Goal: Use online tool/utility: Utilize a website feature to perform a specific function

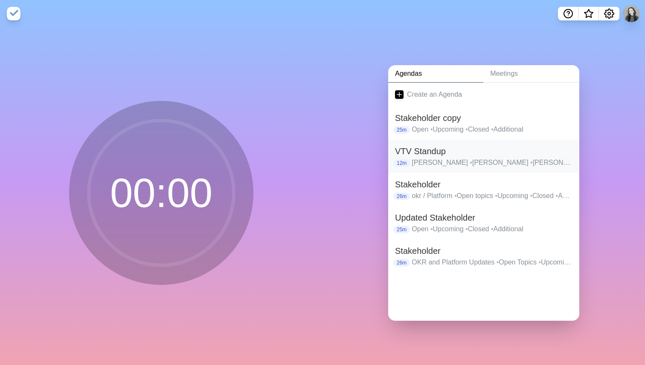
click at [454, 155] on h2 "VTV Standup" at bounding box center [483, 151] width 177 height 13
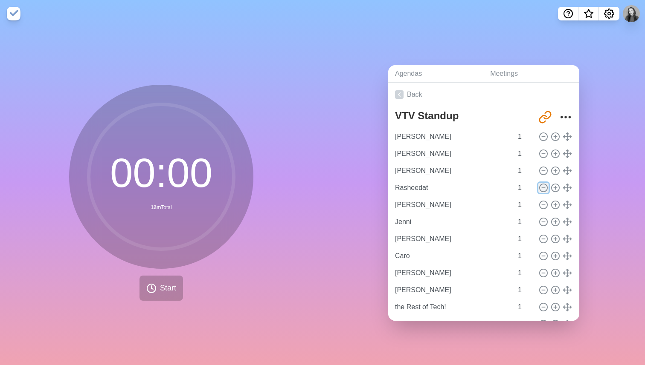
click at [543, 188] on icon at bounding box center [543, 187] width 9 height 9
type input "[PERSON_NAME]"
type input "Jenni"
type input "[PERSON_NAME]"
type input "Caro"
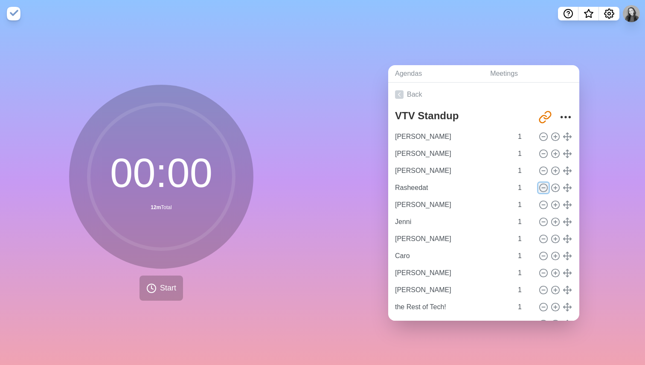
type input "[PERSON_NAME]"
type input "the Rest of Tech!"
type input "Last Comments?"
click at [545, 272] on icon at bounding box center [543, 273] width 9 height 9
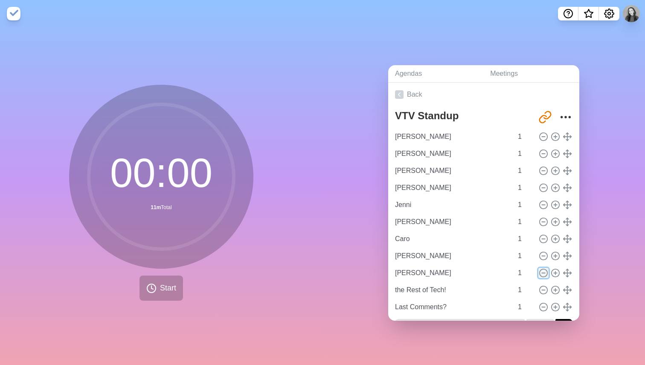
type input "the Rest of Tech!"
type input "Last Comments?"
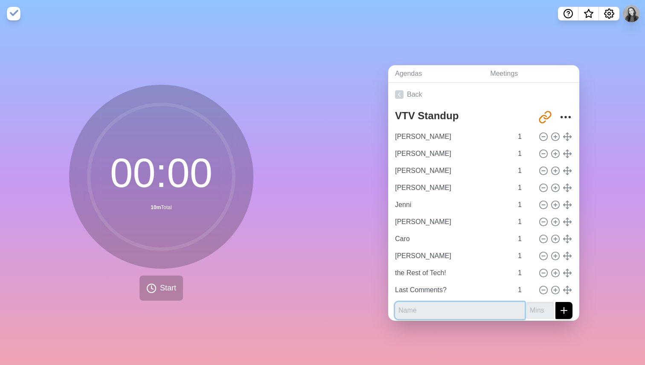
click at [435, 311] on input "text" at bounding box center [460, 310] width 130 height 17
type input "[PERSON_NAME]"
click at [555, 302] on button "submit" at bounding box center [563, 310] width 17 height 17
type input "1"
click at [555, 302] on button "submit" at bounding box center [563, 310] width 17 height 17
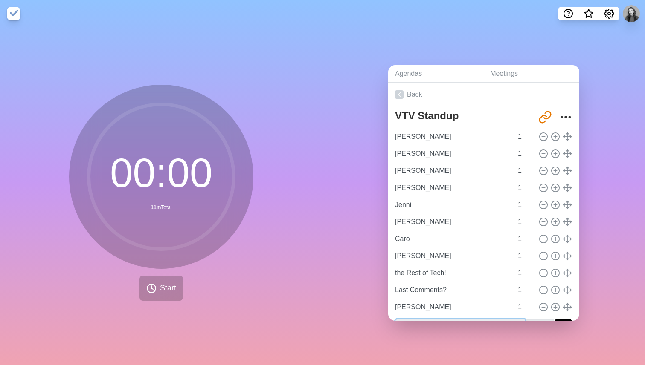
scroll to position [10, 0]
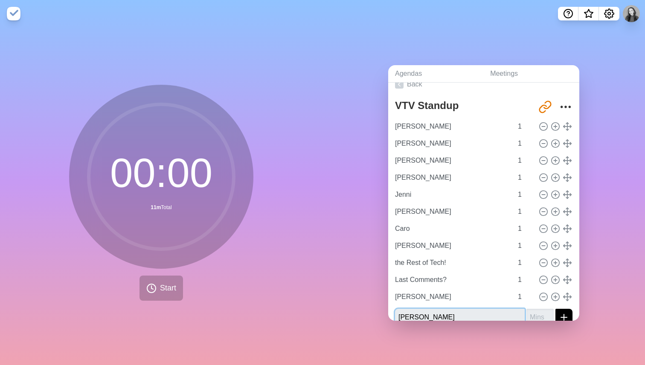
type input "[PERSON_NAME]"
click at [555, 309] on button "submit" at bounding box center [563, 317] width 17 height 17
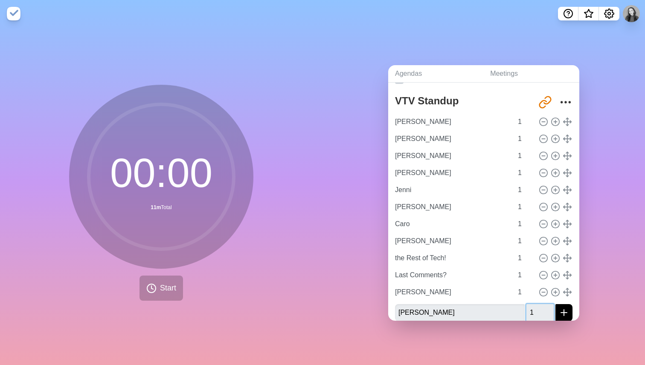
type input "1"
click at [555, 304] on button "submit" at bounding box center [563, 312] width 17 height 17
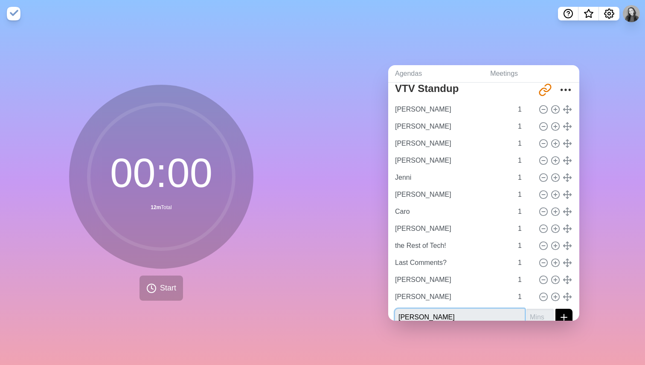
type input "[PERSON_NAME]"
click at [555, 309] on button "submit" at bounding box center [563, 317] width 17 height 17
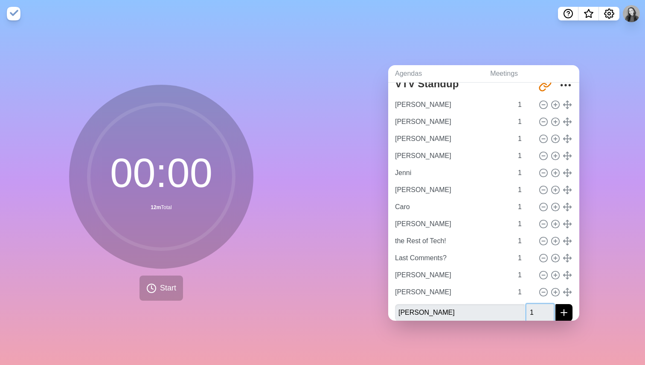
type input "1"
click at [555, 304] on button "submit" at bounding box center [563, 312] width 17 height 17
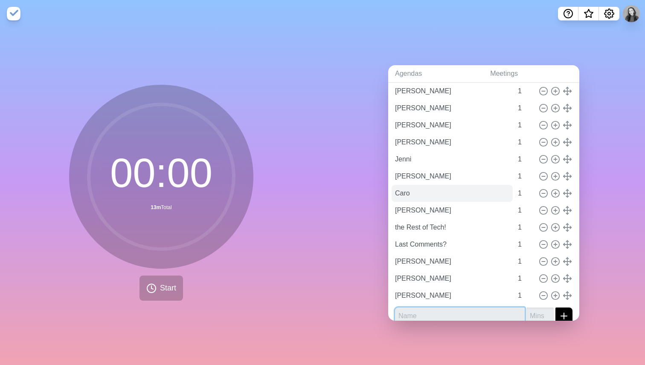
scroll to position [45, 0]
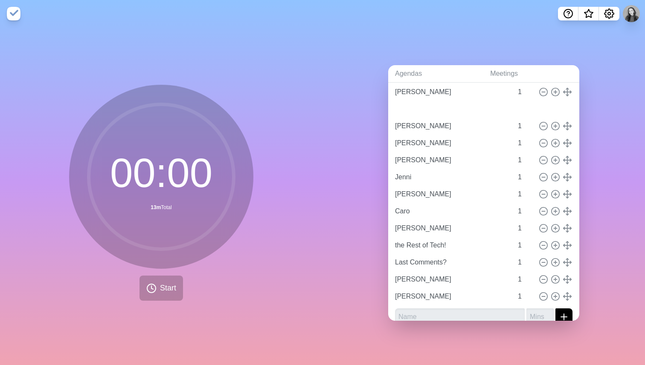
type input "[PERSON_NAME]"
type input "Jenni"
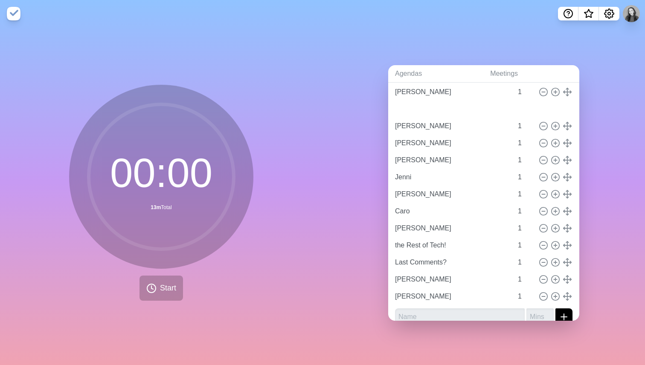
type input "[PERSON_NAME]"
type input "Caro"
type input "[PERSON_NAME]"
type input "the Rest of Tech!"
type input "Last Comments?"
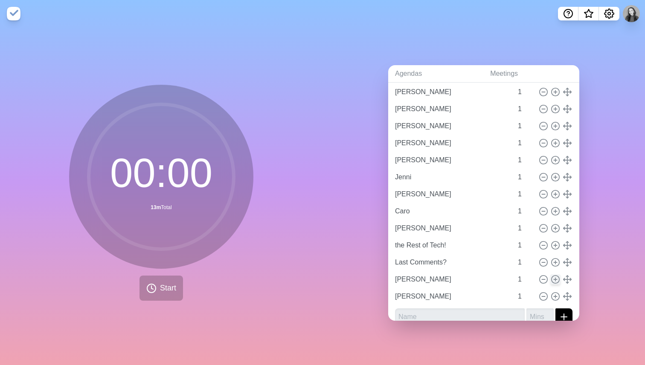
scroll to position [56, 0]
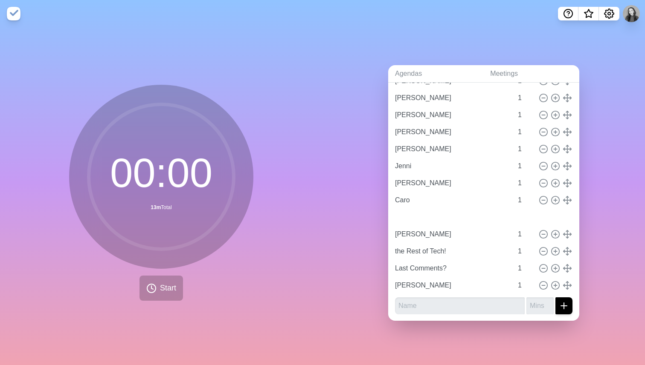
type input "[PERSON_NAME]"
type input "the Rest of Tech!"
type input "Last Comments?"
type input "[PERSON_NAME]"
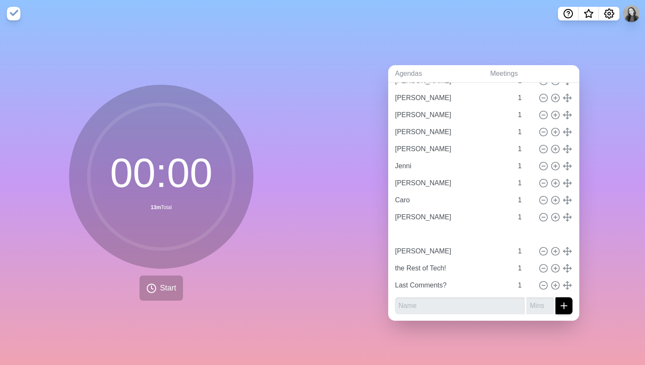
type input "[PERSON_NAME]"
type input "the Rest of Tech!"
type input "Last Comments?"
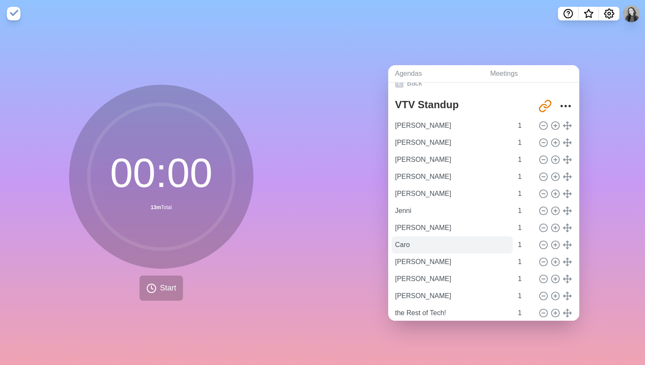
scroll to position [9, 0]
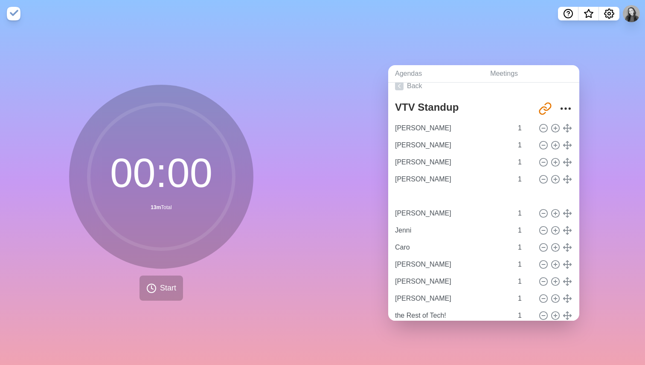
type input "[PERSON_NAME]"
type input "Jenni"
type input "Caro"
type input "[PERSON_NAME]"
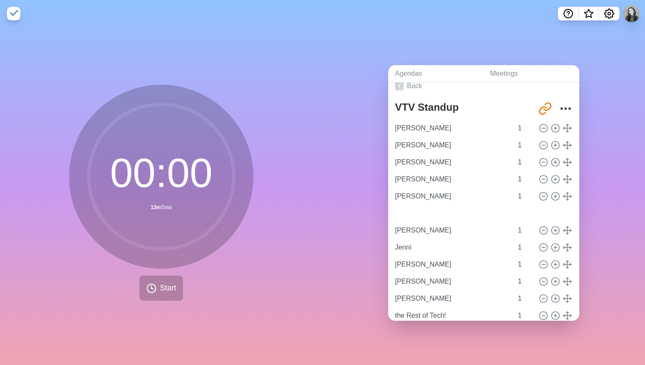
type input "Jenni"
type input "[PERSON_NAME]"
type input "Caro"
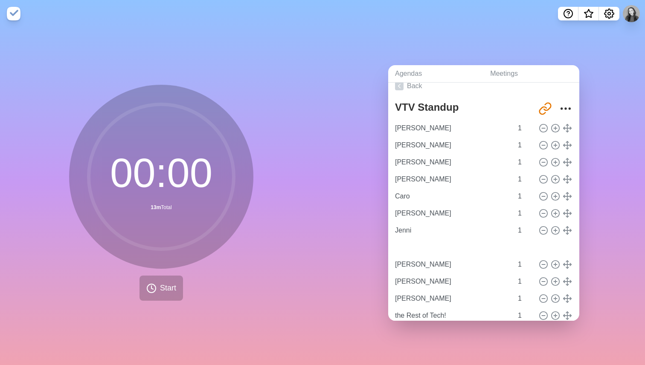
type input "[PERSON_NAME]"
type input "Jenni"
type input "[PERSON_NAME]"
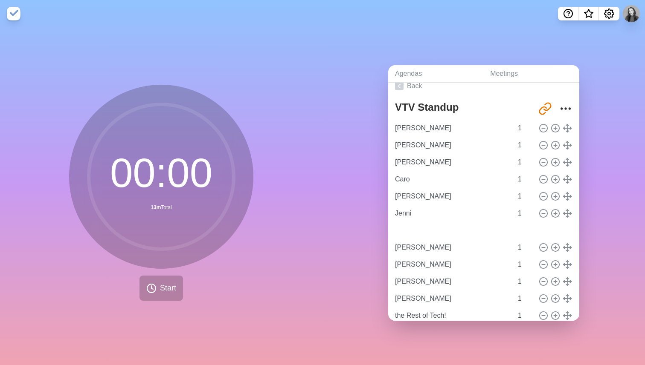
type input "[PERSON_NAME]"
type input "Caro"
type input "[PERSON_NAME]"
type input "Jenni"
type input "[PERSON_NAME]"
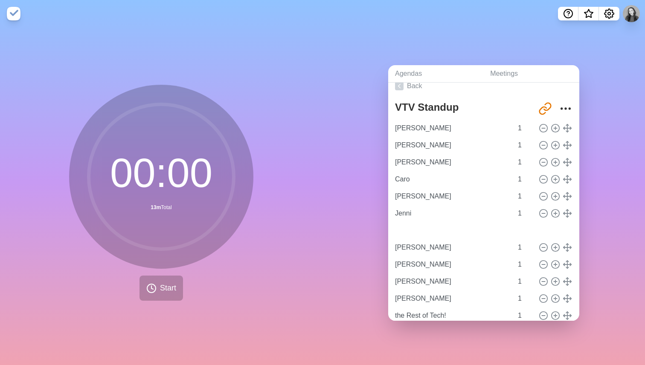
type input "[PERSON_NAME]"
type input "Caro"
type input "[PERSON_NAME]"
type input "Jenni"
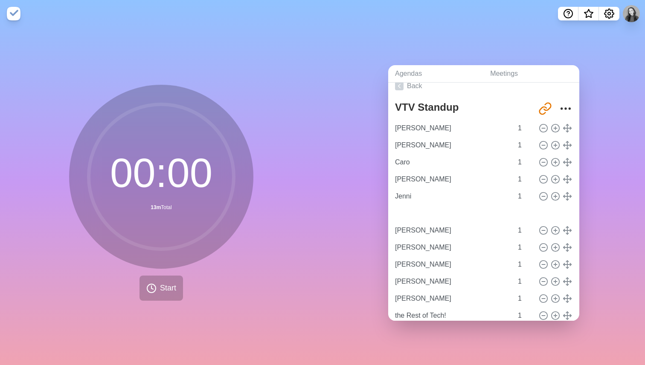
type input "[PERSON_NAME]"
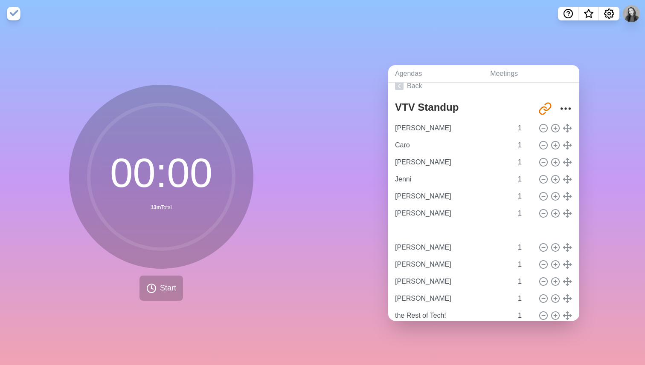
type input "Caro"
type input "[PERSON_NAME]"
type input "Jenni"
type input "[PERSON_NAME]"
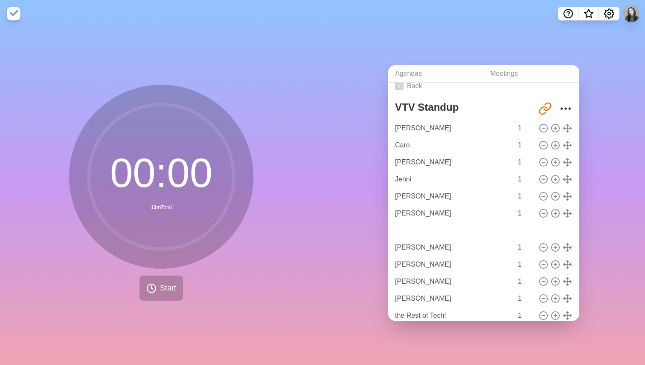
type input "[PERSON_NAME]"
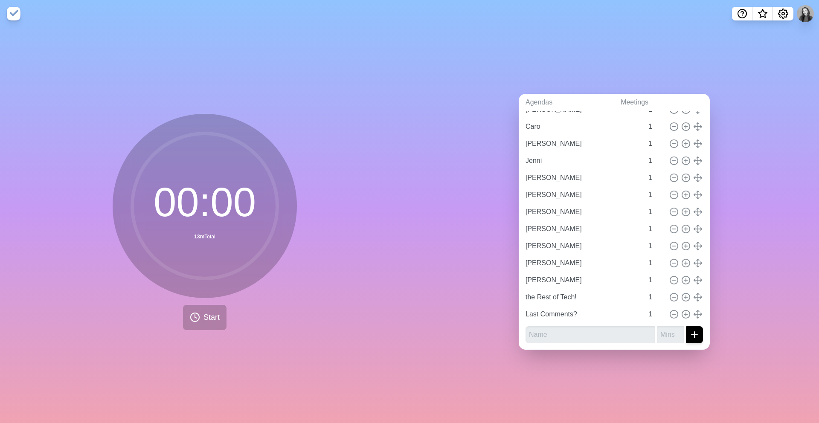
scroll to position [56, 0]
click at [567, 332] on input "text" at bounding box center [590, 334] width 130 height 17
type input "[PERSON_NAME] - Inovex!"
click at [644, 336] on input "-1" at bounding box center [670, 334] width 27 height 17
type input "0"
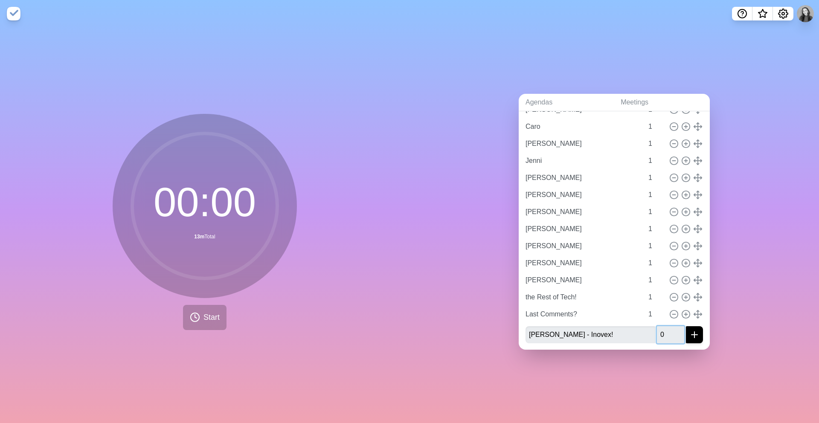
click at [644, 331] on input "0" at bounding box center [670, 334] width 27 height 17
type input "1"
click at [644, 326] on button "submit" at bounding box center [694, 334] width 17 height 17
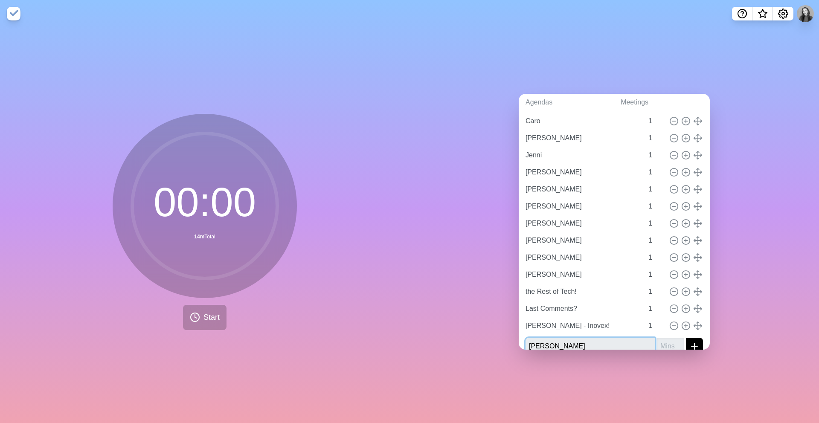
click at [530, 347] on input "[PERSON_NAME]" at bounding box center [590, 346] width 130 height 17
click at [576, 343] on input "[PERSON_NAME]" at bounding box center [590, 346] width 130 height 17
type input "[PERSON_NAME] - inovex!"
click at [644, 338] on button "submit" at bounding box center [694, 346] width 17 height 17
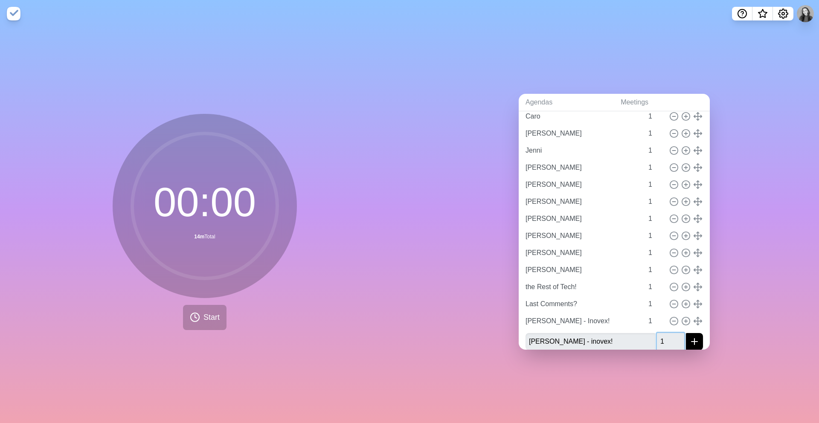
type input "1"
click at [644, 333] on button "submit" at bounding box center [694, 341] width 17 height 17
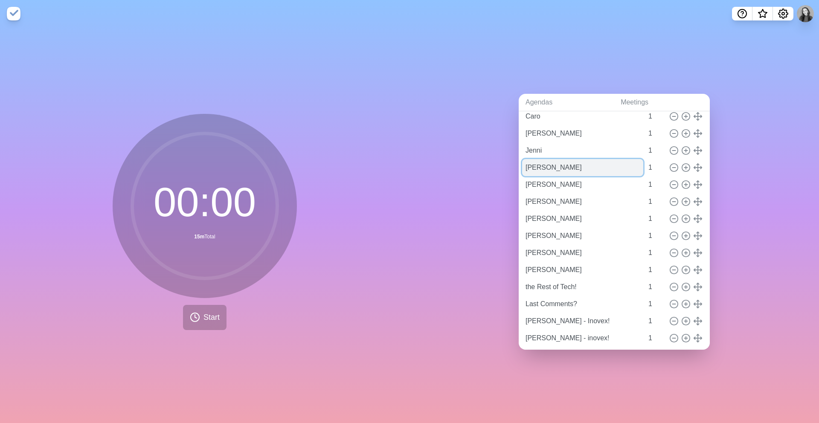
click at [553, 167] on input "[PERSON_NAME]" at bounding box center [582, 167] width 121 height 17
type input "[PERSON_NAME] ([PERSON_NAME])"
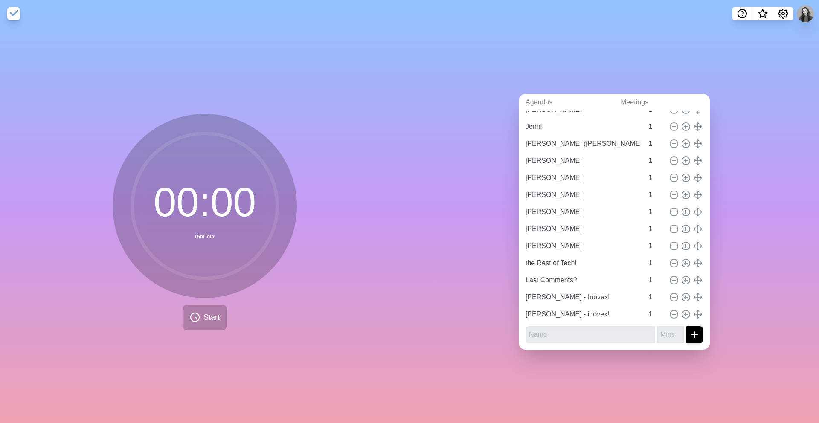
click at [562, 345] on div "VTV Standup [URL][DOMAIN_NAME] [PERSON_NAME] 1 Caro 1 [PERSON_NAME] 1 [PERSON_N…" at bounding box center [613, 197] width 191 height 305
click at [561, 333] on input "text" at bounding box center [590, 334] width 130 height 17
type input "[PERSON_NAME] - inovex!"
click at [644, 326] on button "submit" at bounding box center [694, 334] width 17 height 17
type input "1"
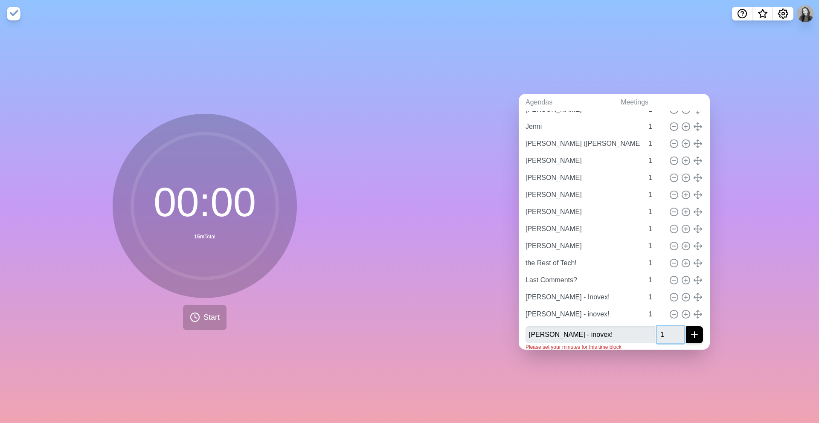
click at [644, 326] on button "submit" at bounding box center [694, 334] width 17 height 17
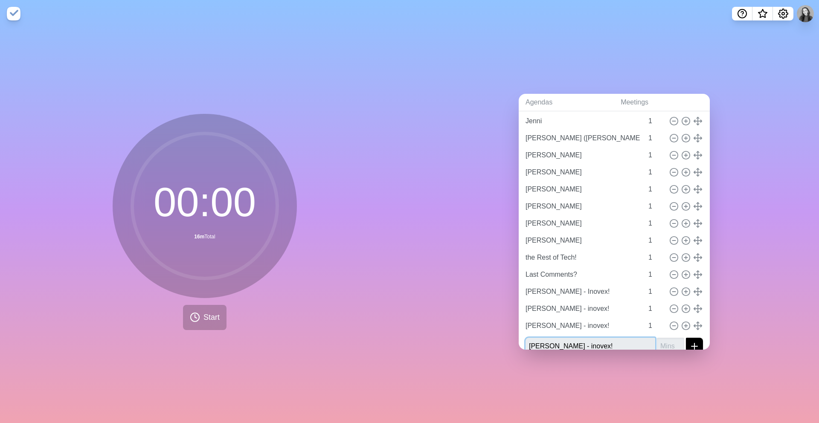
type input "[PERSON_NAME] - inovex!"
click at [644, 338] on button "submit" at bounding box center [694, 346] width 17 height 17
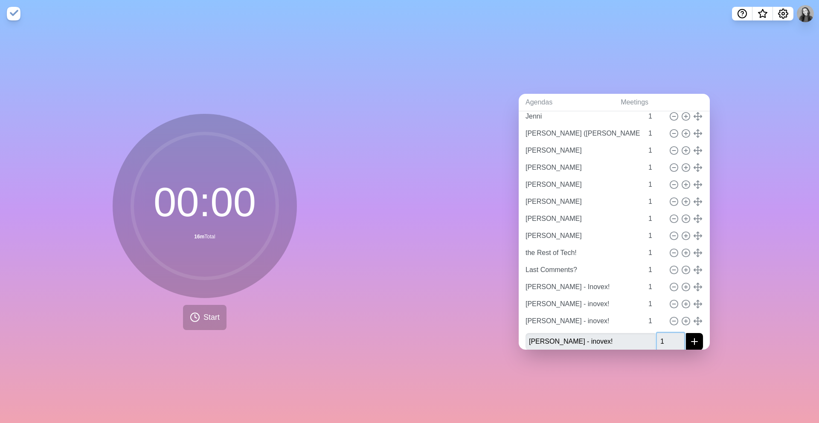
type input "1"
click at [644, 333] on button "submit" at bounding box center [694, 341] width 17 height 17
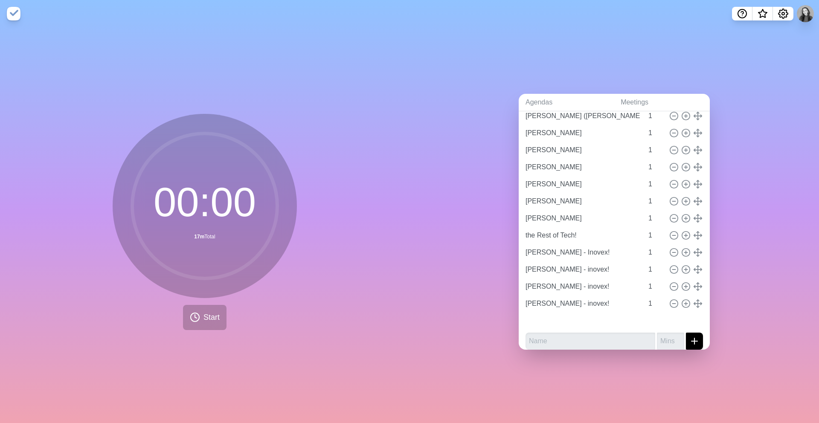
scroll to position [124, 0]
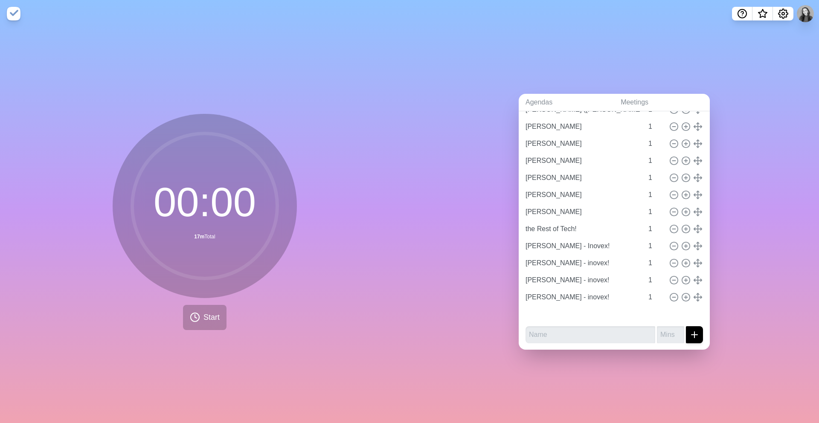
type input "[PERSON_NAME] - inovex!"
type input "Last Comments?"
type input "[PERSON_NAME] - Inovex!"
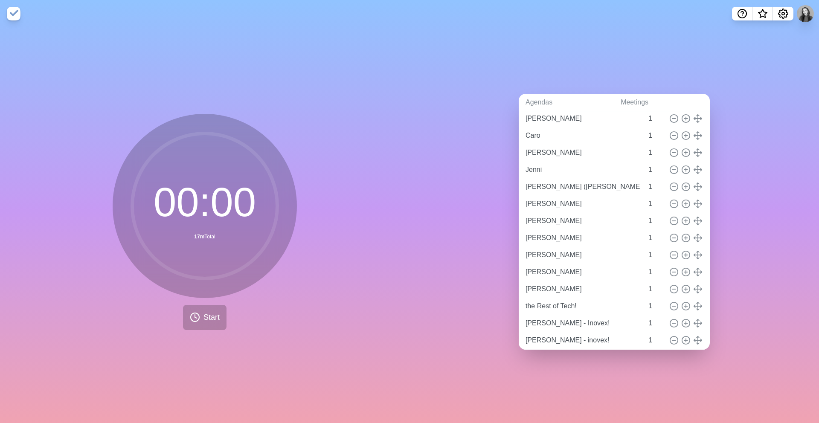
scroll to position [47, 0]
click at [644, 254] on icon at bounding box center [673, 254] width 9 height 9
type input "[PERSON_NAME]"
type input "the Rest of Tech!"
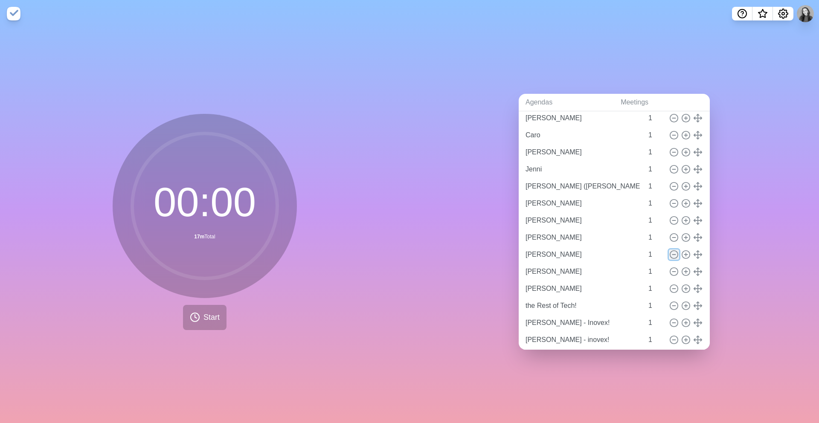
type input "[PERSON_NAME] - Inovex!"
type input "[PERSON_NAME] - inovex!"
type input "Last Comments?"
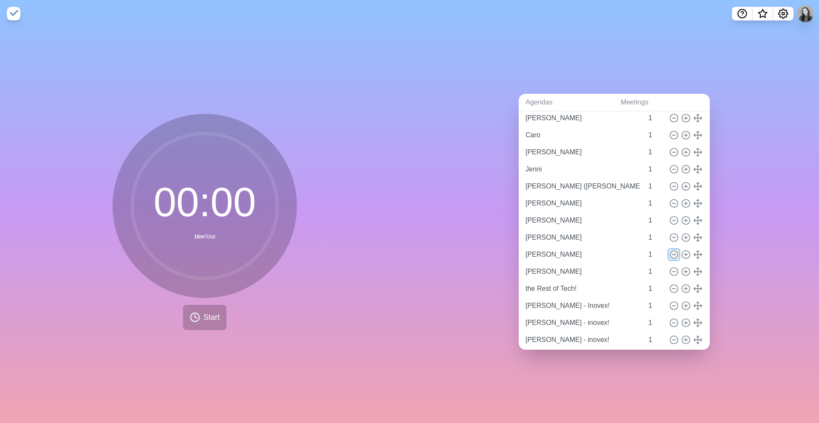
click at [644, 254] on icon at bounding box center [673, 254] width 9 height 9
type input "[PERSON_NAME]"
type input "the Rest of Tech!"
type input "[PERSON_NAME] - Inovex!"
type input "[PERSON_NAME] - inovex!"
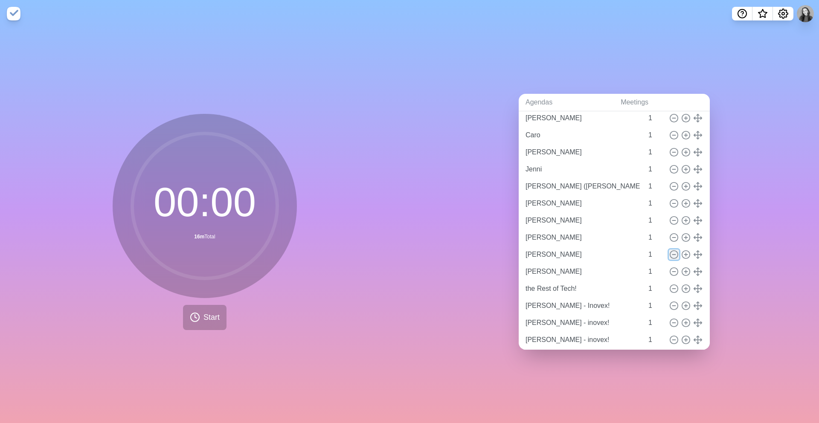
type input "[PERSON_NAME] - inovex!"
type input "Last Comments?"
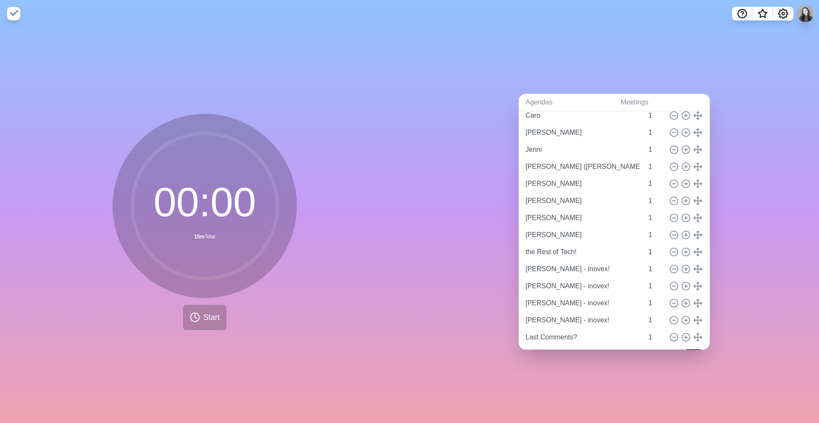
scroll to position [67, 0]
click at [644, 303] on line at bounding box center [673, 303] width 3 height 0
type input "[PERSON_NAME] - inovex!"
type input "Last Comments?"
click at [644, 304] on icon at bounding box center [673, 302] width 9 height 9
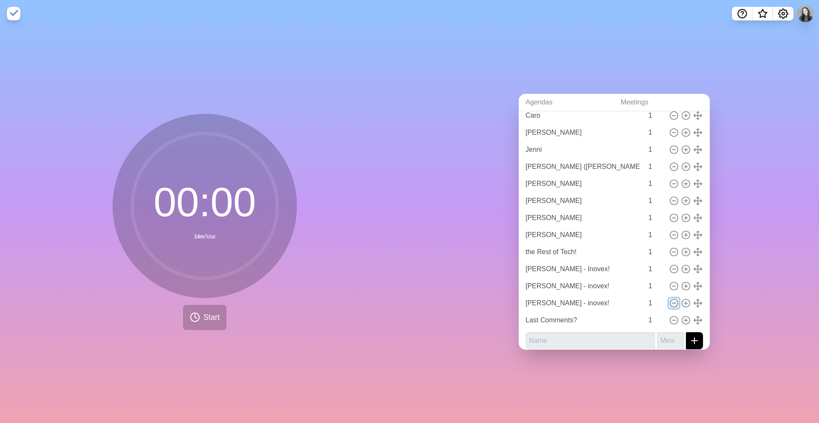
type input "Last Comments?"
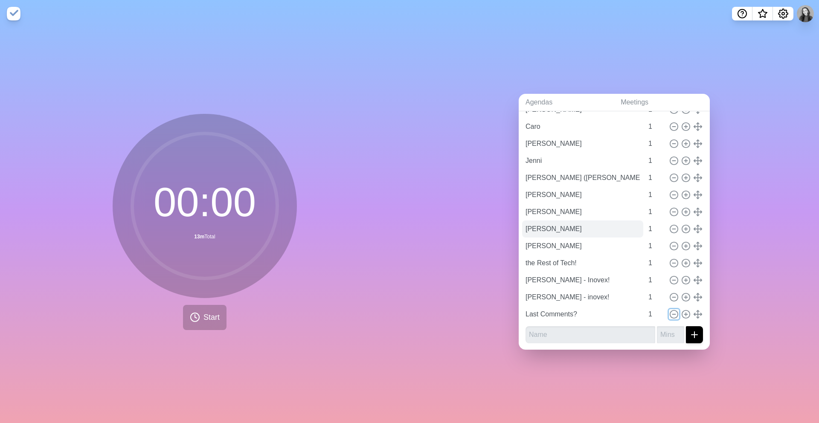
scroll to position [0, 0]
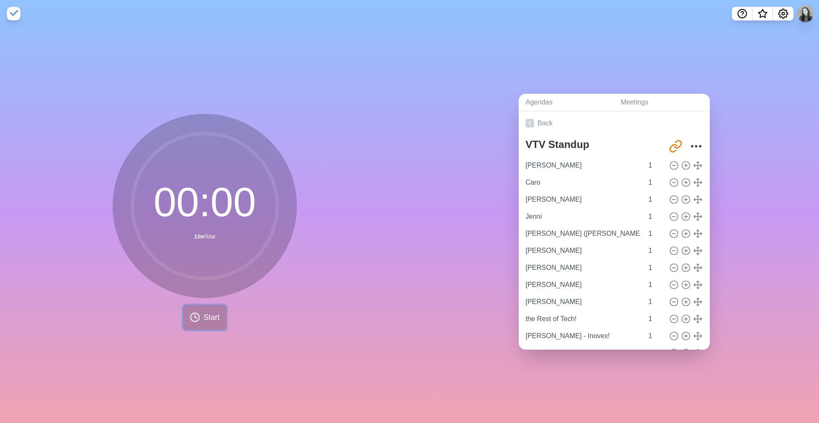
click at [212, 315] on span "Start" at bounding box center [211, 318] width 16 height 12
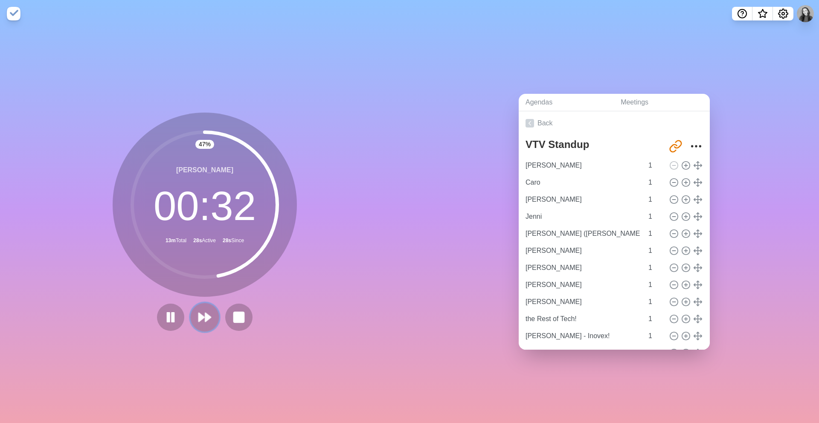
click at [205, 314] on polygon at bounding box center [208, 317] width 6 height 9
click at [205, 315] on polygon at bounding box center [208, 317] width 6 height 9
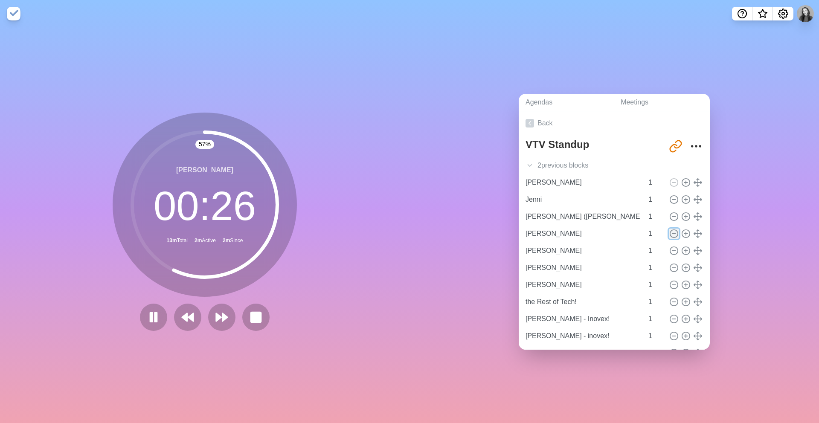
click at [644, 234] on icon at bounding box center [673, 233] width 9 height 9
type input "[PERSON_NAME]"
type input "the Rest of Tech!"
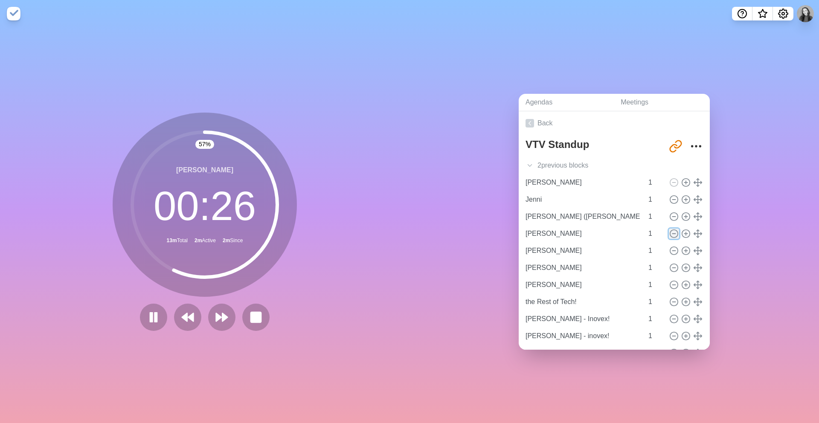
type input "[PERSON_NAME] - Inovex!"
type input "[PERSON_NAME] - inovex!"
type input "Last Comments?"
click at [644, 234] on icon at bounding box center [673, 233] width 9 height 9
type input "[PERSON_NAME]"
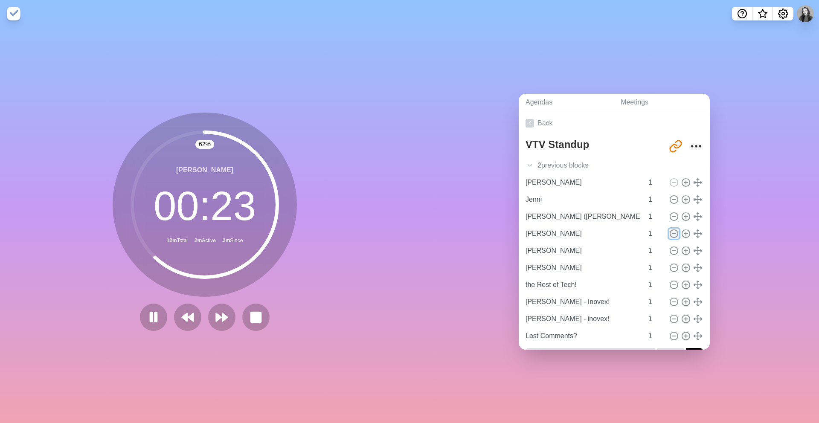
type input "[PERSON_NAME]"
type input "the Rest of Tech!"
type input "[PERSON_NAME] - Inovex!"
type input "[PERSON_NAME] - inovex!"
type input "Last Comments?"
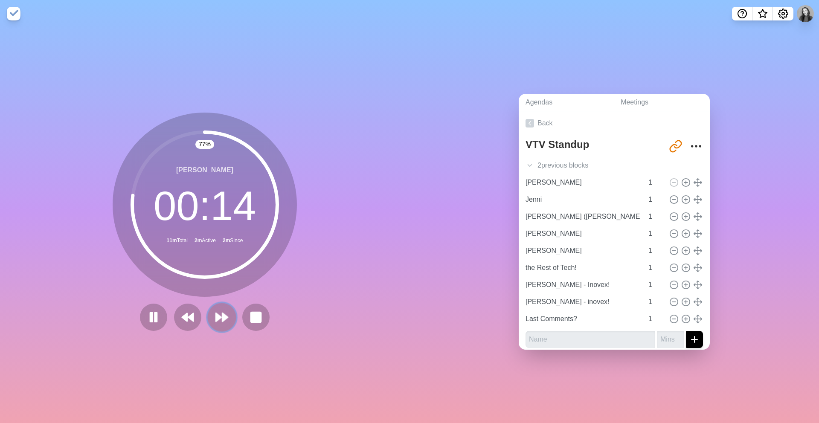
click at [224, 318] on polygon at bounding box center [225, 317] width 6 height 9
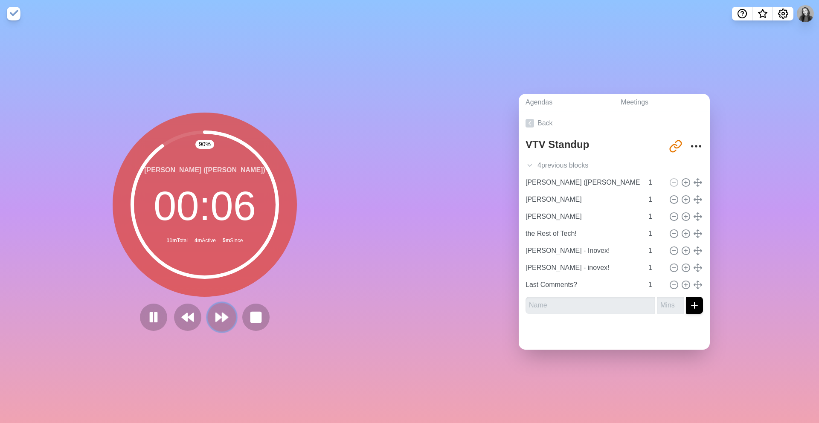
click at [225, 326] on button at bounding box center [221, 317] width 29 height 29
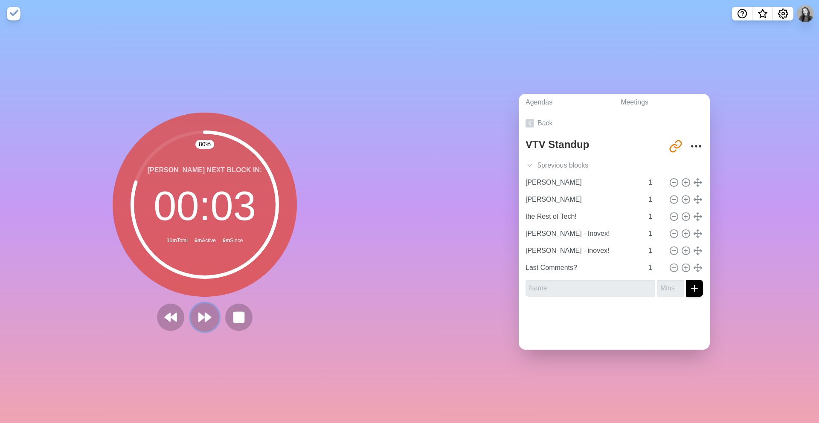
click at [208, 319] on polygon at bounding box center [208, 317] width 6 height 9
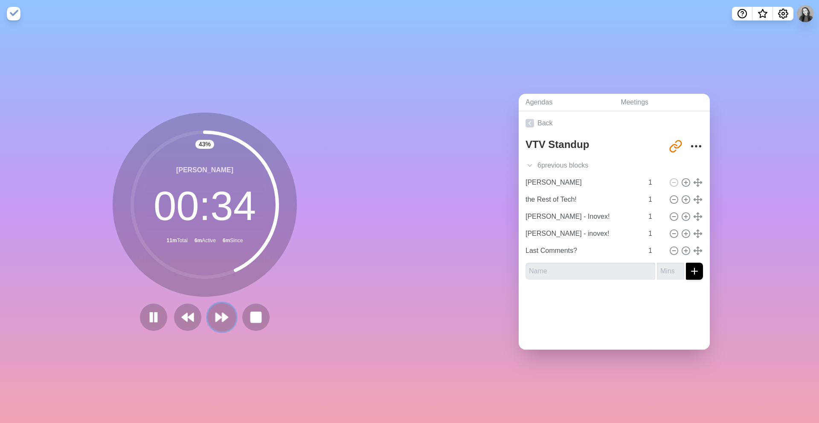
click at [222, 319] on polygon at bounding box center [225, 317] width 6 height 9
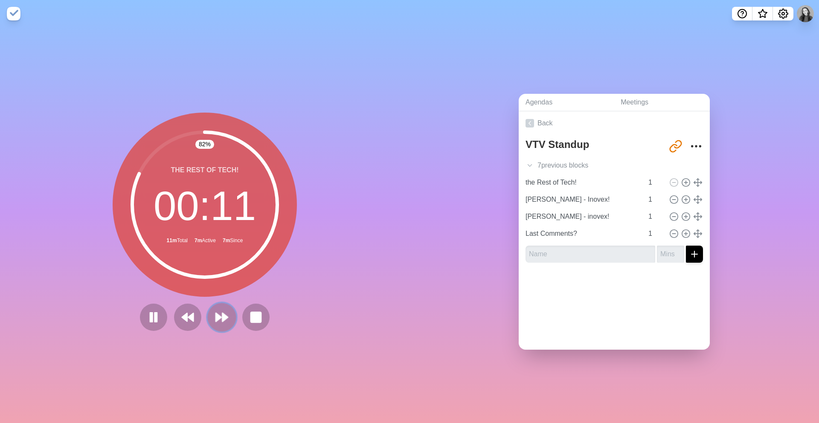
click at [218, 319] on polygon at bounding box center [219, 317] width 6 height 9
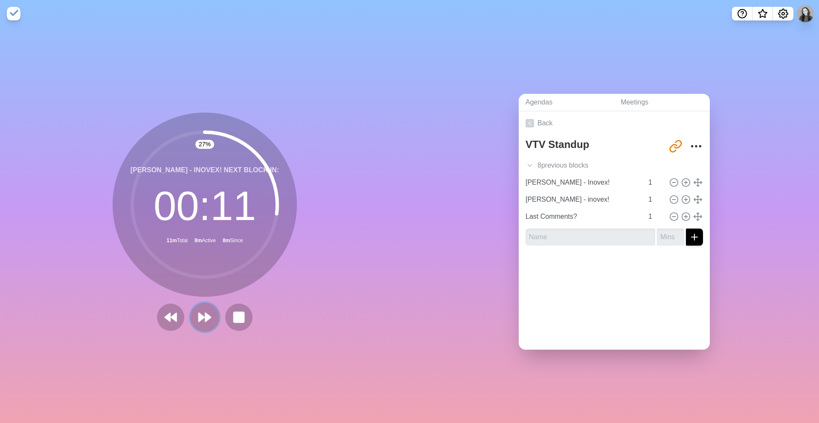
click at [212, 318] on button at bounding box center [204, 317] width 29 height 29
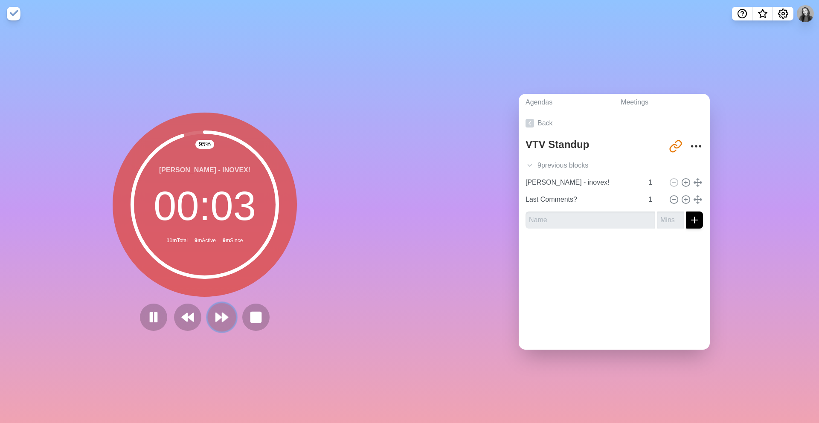
click at [218, 317] on polygon at bounding box center [219, 317] width 6 height 9
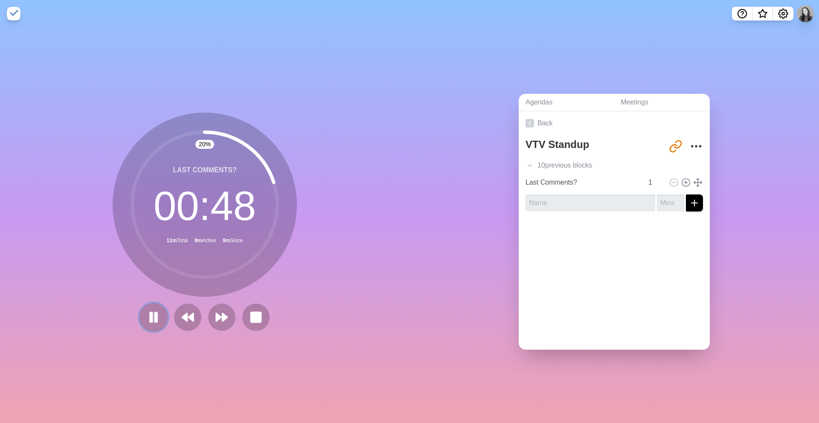
click at [155, 316] on rect at bounding box center [156, 317] width 3 height 9
